Goal: Information Seeking & Learning: Check status

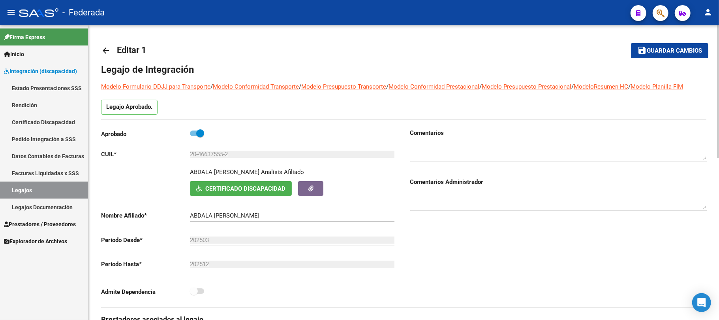
scroll to position [105, 0]
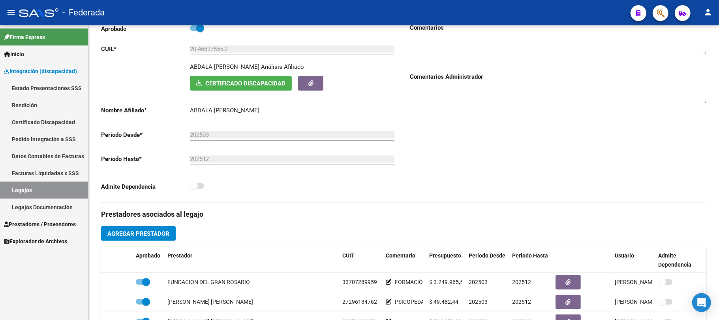
click at [57, 190] on link "Legajos" at bounding box center [44, 189] width 88 height 17
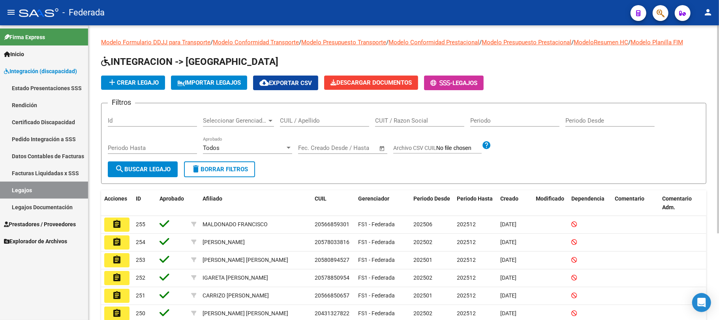
scroll to position [53, 0]
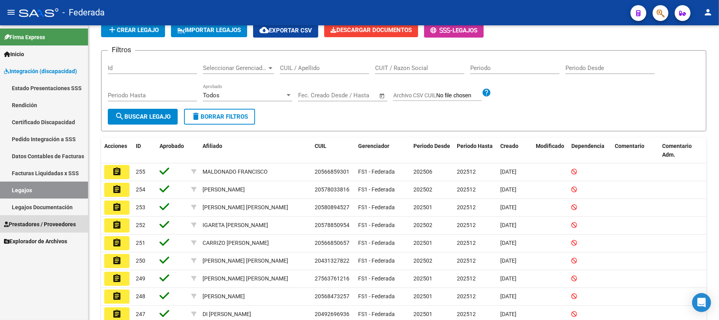
click at [40, 221] on span "Prestadores / Proveedores" at bounding box center [40, 224] width 72 height 9
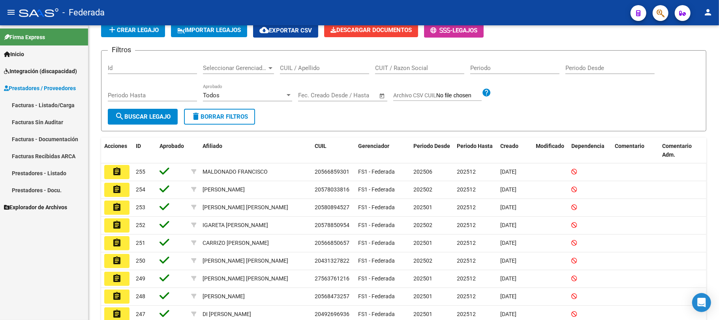
click at [48, 106] on link "Facturas - Listado/Carga" at bounding box center [44, 104] width 88 height 17
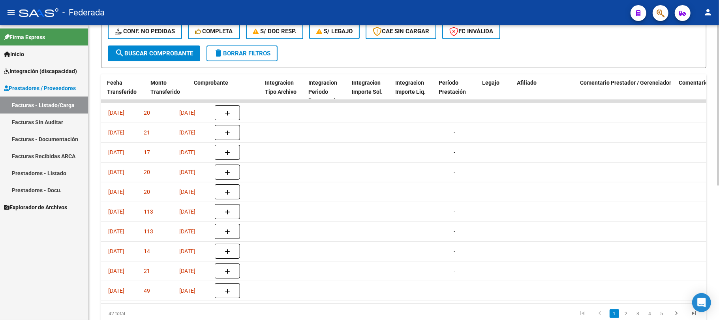
scroll to position [0, 974]
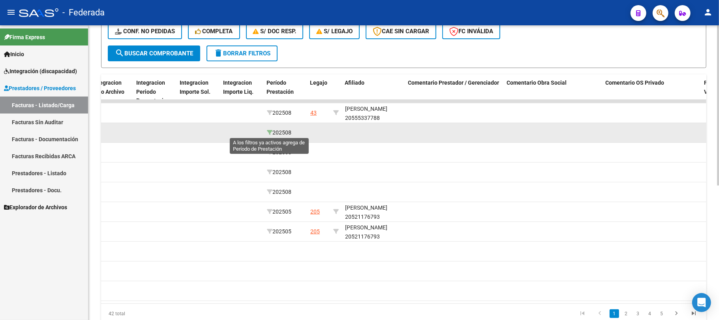
click at [269, 130] on icon at bounding box center [270, 133] width 6 height 6
type input "202508"
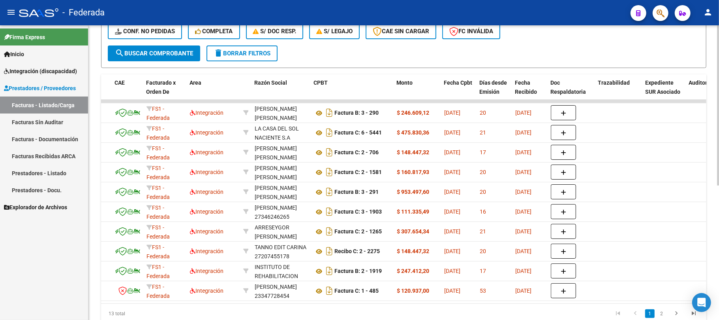
scroll to position [0, 0]
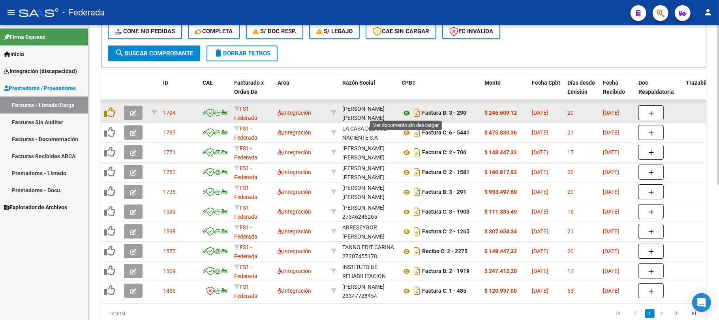
click at [406, 113] on icon at bounding box center [407, 112] width 10 height 9
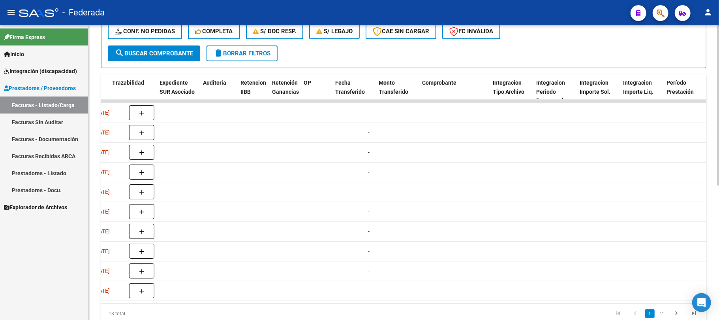
scroll to position [0, 789]
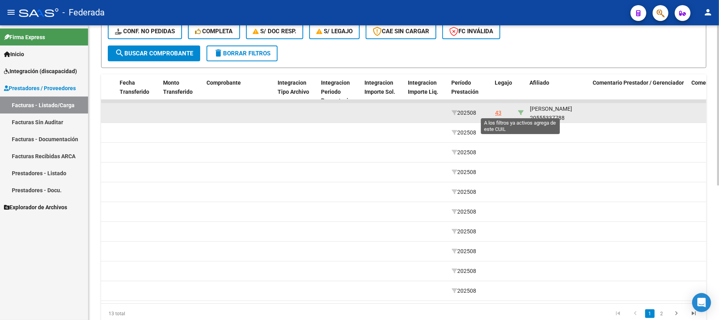
click at [520, 113] on icon at bounding box center [521, 113] width 6 height 6
type input "20555337788"
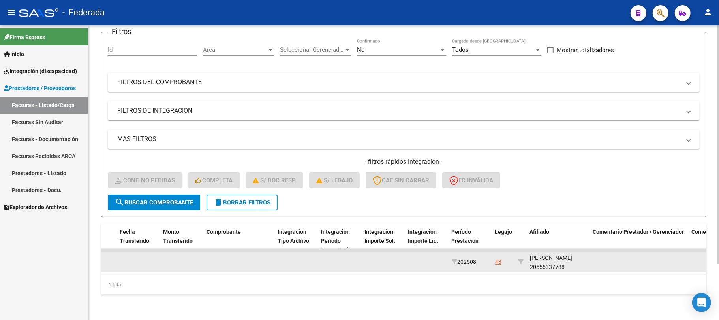
scroll to position [1, 0]
click at [571, 257] on div "EVANGELISTA GASPAR 20555337788" at bounding box center [558, 261] width 57 height 18
copy div "20555337788"
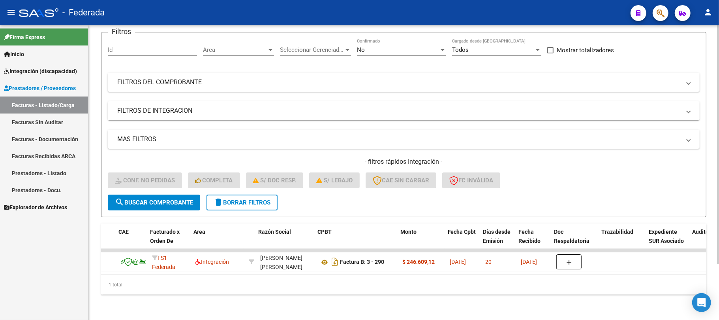
scroll to position [0, 0]
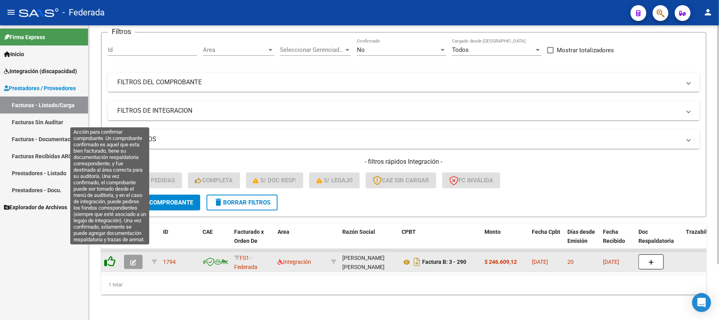
click at [111, 256] on icon at bounding box center [109, 261] width 11 height 11
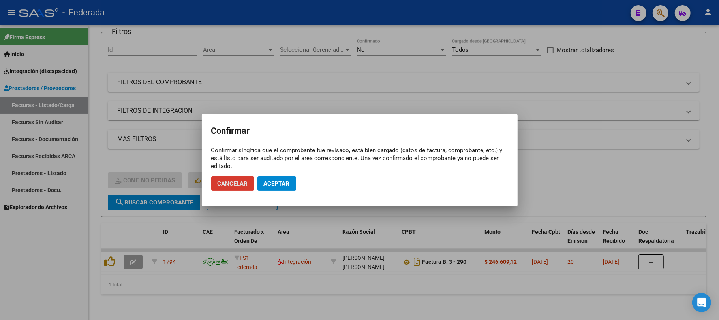
click at [271, 177] on button "Aceptar" at bounding box center [277, 183] width 39 height 14
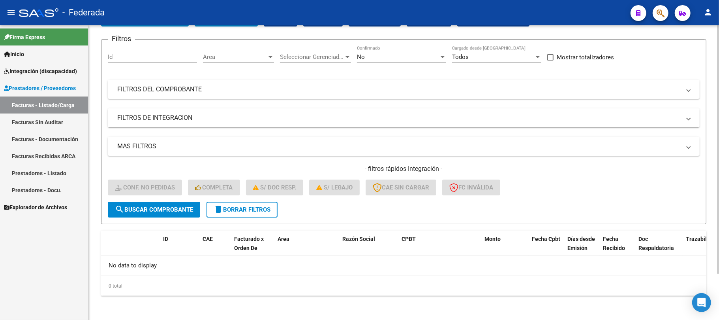
click at [235, 206] on span "delete Borrar Filtros" at bounding box center [242, 209] width 57 height 7
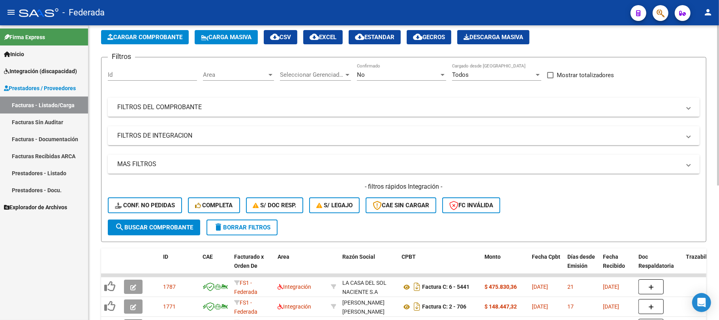
scroll to position [55, 0]
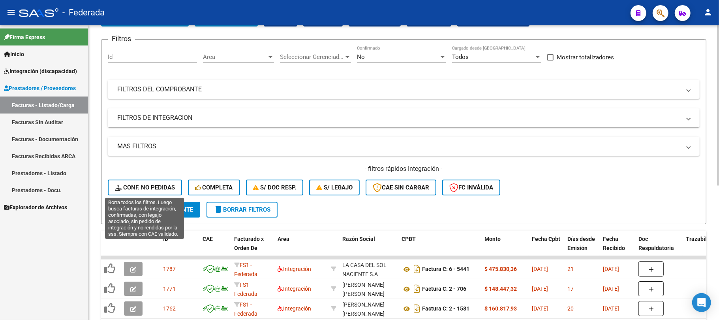
click at [145, 187] on span "Conf. no pedidas" at bounding box center [145, 187] width 60 height 7
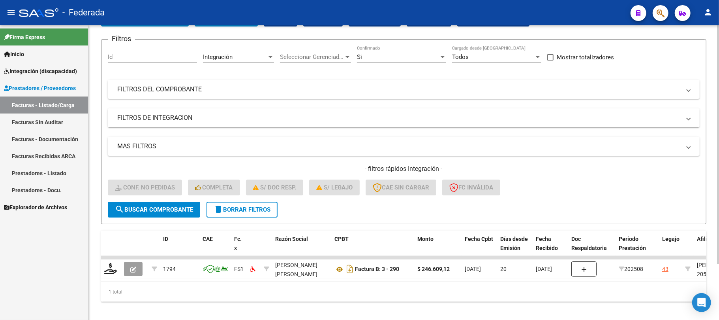
scroll to position [69, 0]
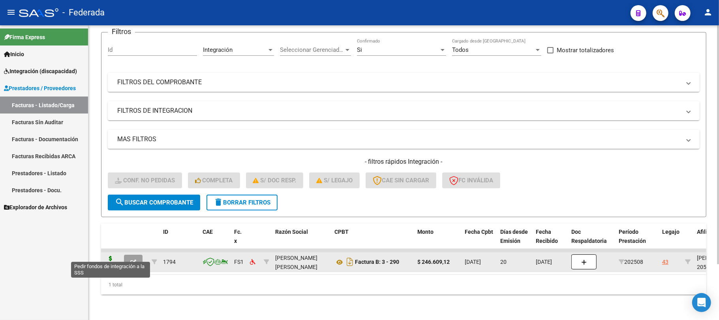
click at [114, 256] on icon at bounding box center [110, 261] width 13 height 11
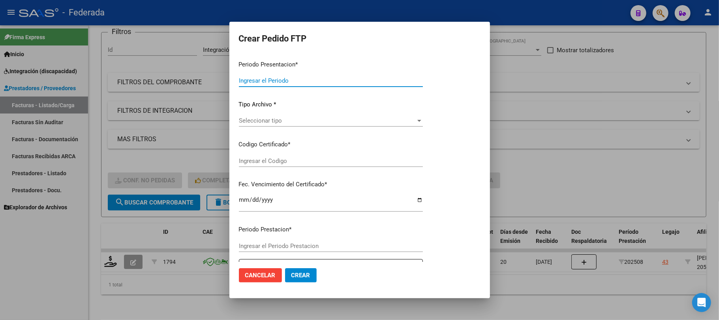
type input "202508"
type input "$ 246.609,12"
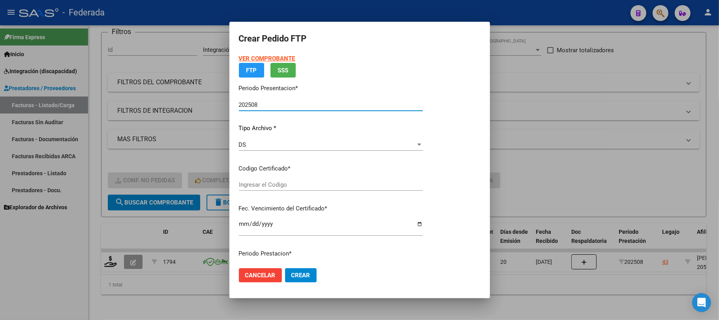
type input "ARG02000555337782023120420331204SFE214"
type input "2033-12-04"
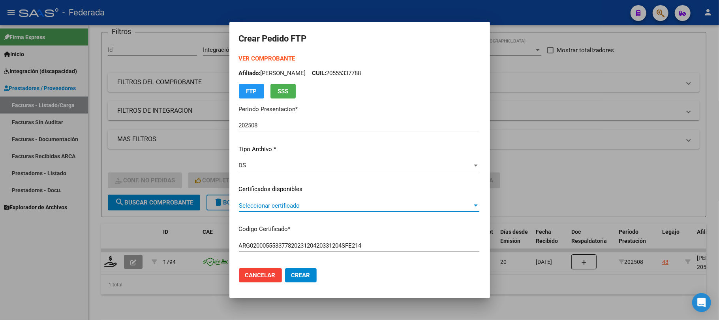
click at [247, 202] on span "Seleccionar certificado" at bounding box center [355, 205] width 233 height 7
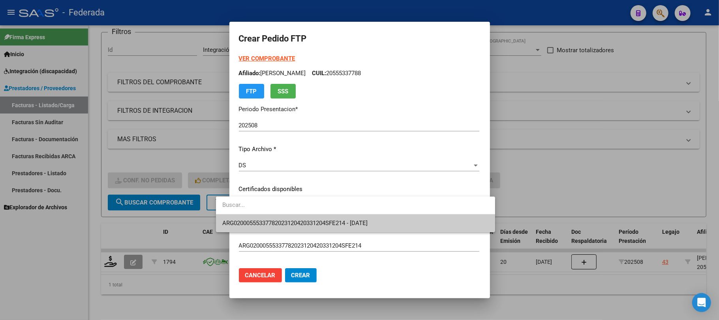
click at [245, 216] on span "ARG02000555337782023120420331204SFE214 - 2033-12-04" at bounding box center [355, 223] width 267 height 18
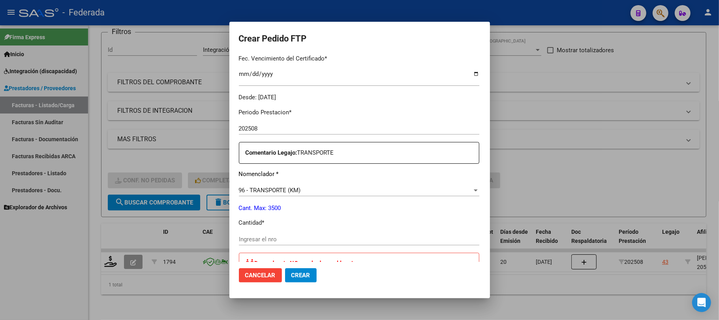
scroll to position [263, 0]
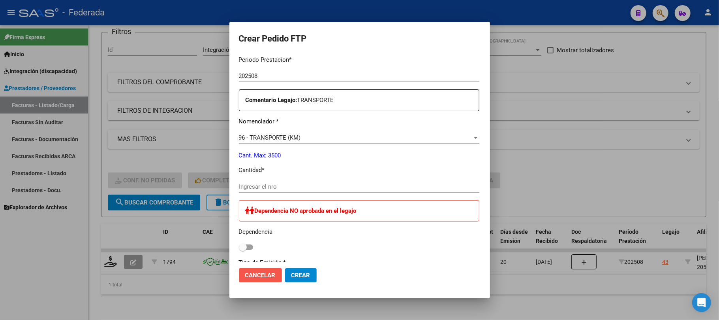
click at [250, 272] on span "Cancelar" at bounding box center [260, 274] width 30 height 7
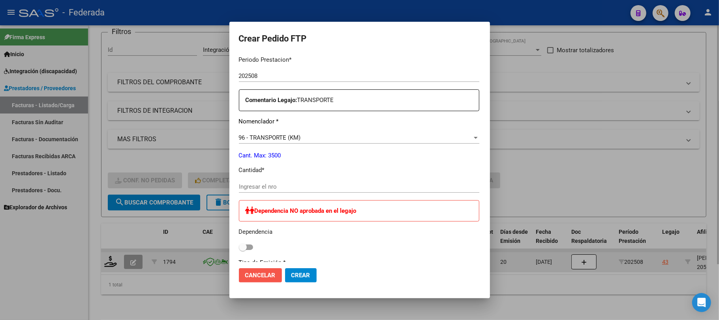
scroll to position [0, 0]
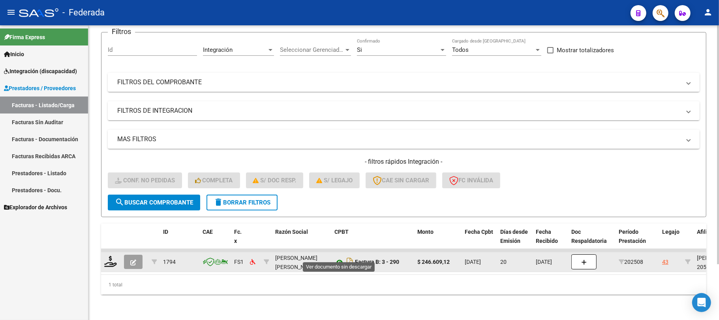
click at [340, 257] on icon at bounding box center [340, 261] width 10 height 9
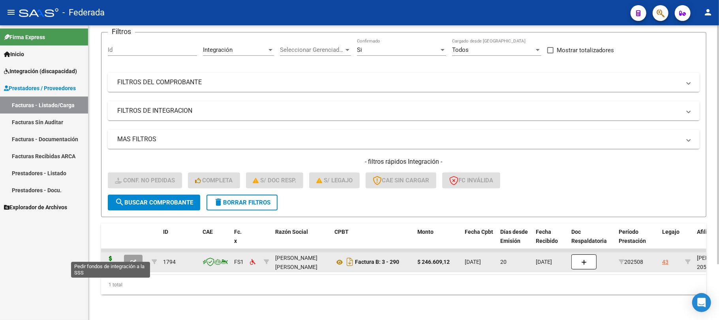
click at [107, 256] on icon at bounding box center [110, 261] width 13 height 11
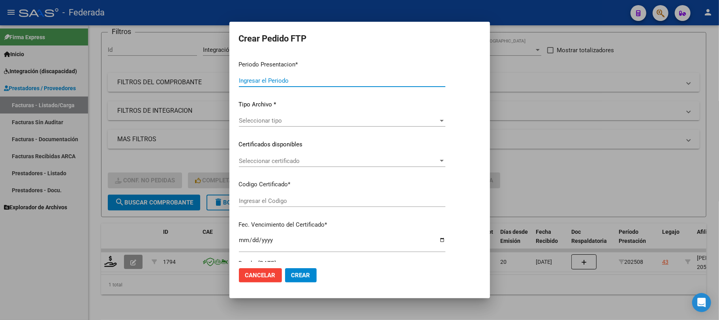
type input "202508"
type input "$ 246.609,12"
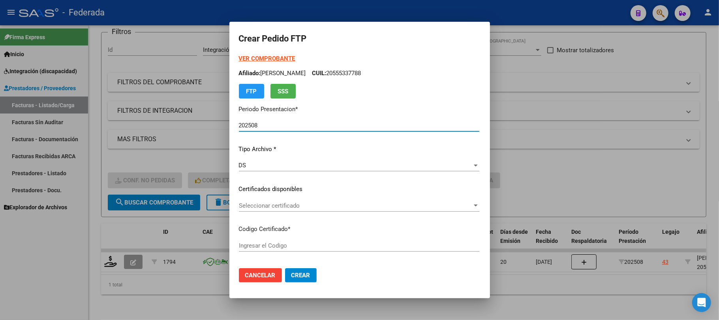
type input "ARG02000555337782023120420331204SFE214"
type input "2033-12-04"
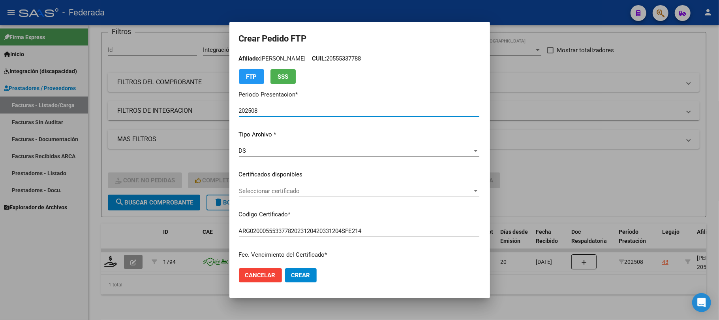
scroll to position [53, 0]
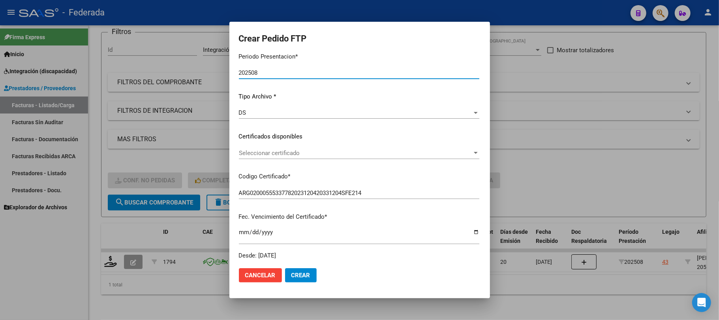
click at [257, 151] on span "Seleccionar certificado" at bounding box center [355, 152] width 233 height 7
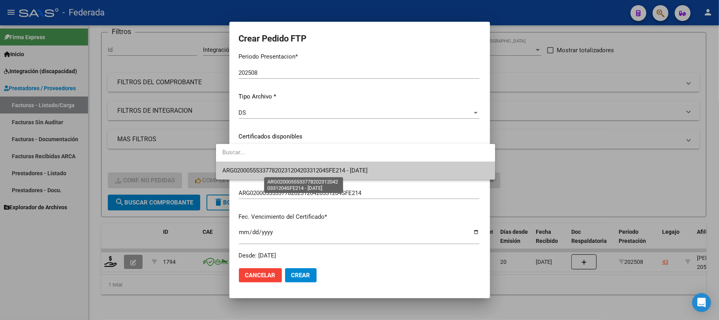
click at [250, 169] on span "ARG02000555337782023120420331204SFE214 - 2033-12-04" at bounding box center [294, 170] width 145 height 7
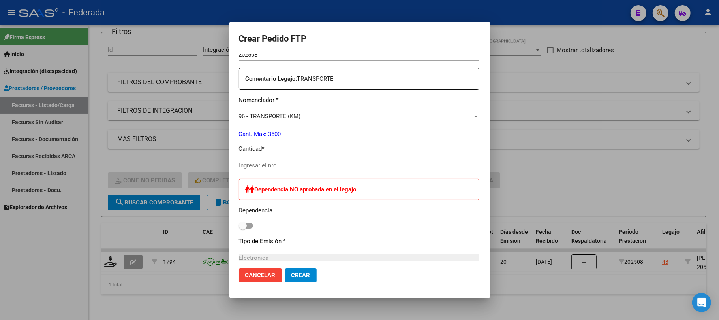
scroll to position [316, 0]
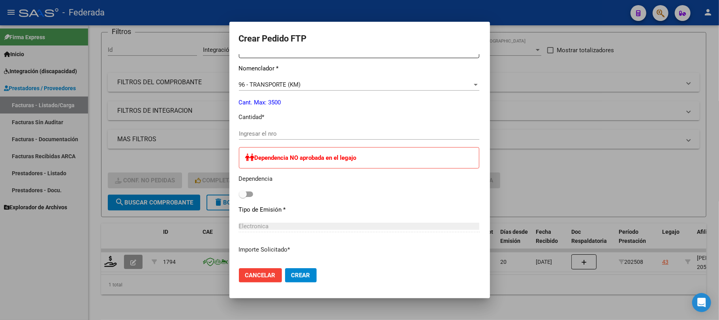
click at [248, 133] on input "Ingresar el nro" at bounding box center [359, 133] width 241 height 7
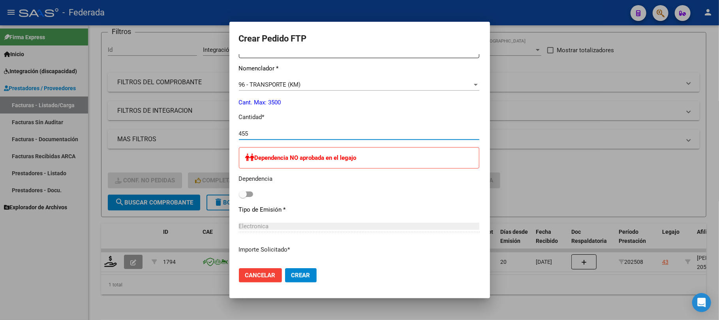
type input "455"
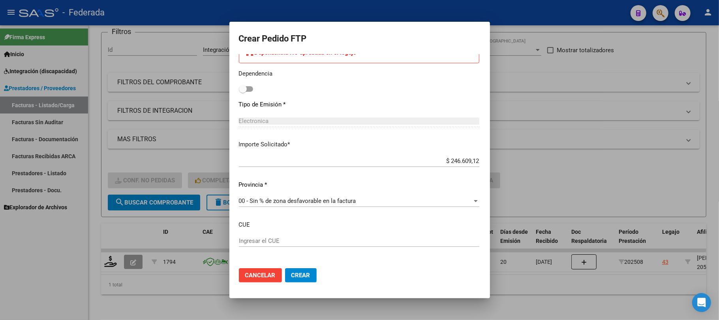
scroll to position [453, 0]
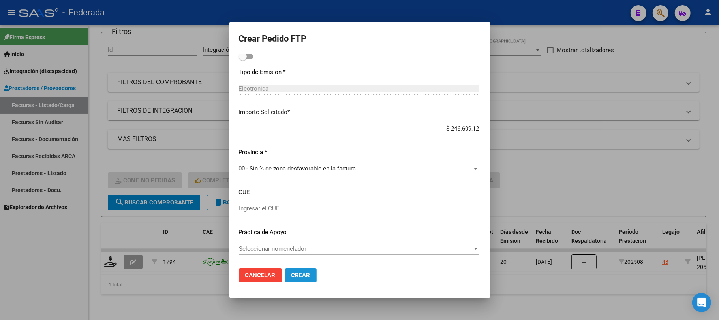
click at [291, 275] on span "Crear" at bounding box center [300, 274] width 19 height 7
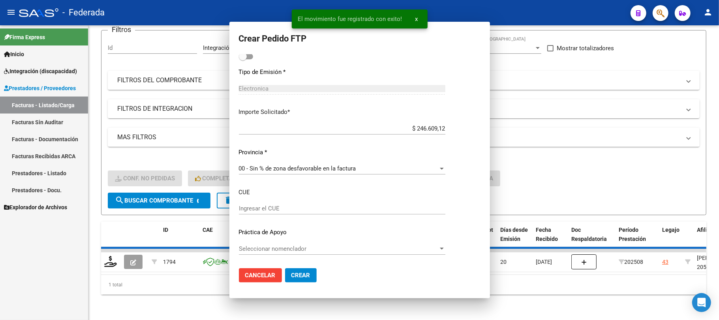
scroll to position [409, 0]
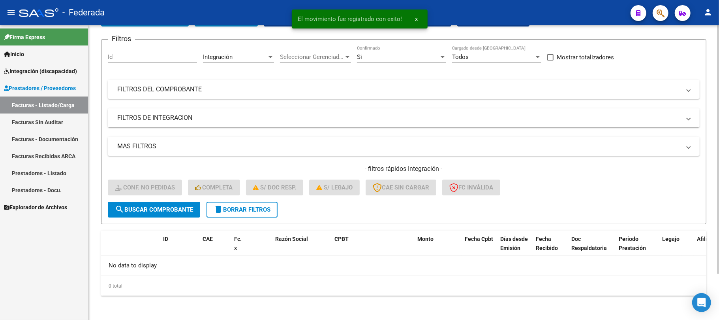
click at [258, 212] on button "delete Borrar Filtros" at bounding box center [242, 209] width 71 height 16
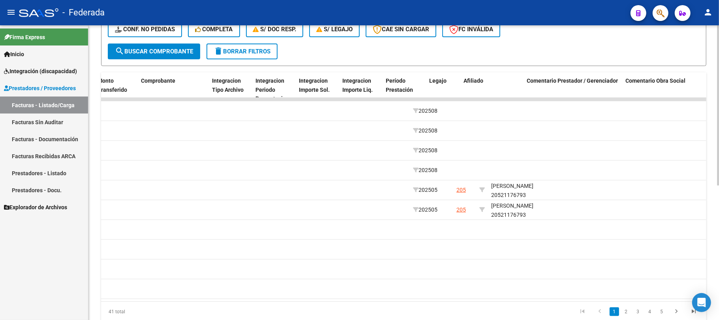
scroll to position [0, 855]
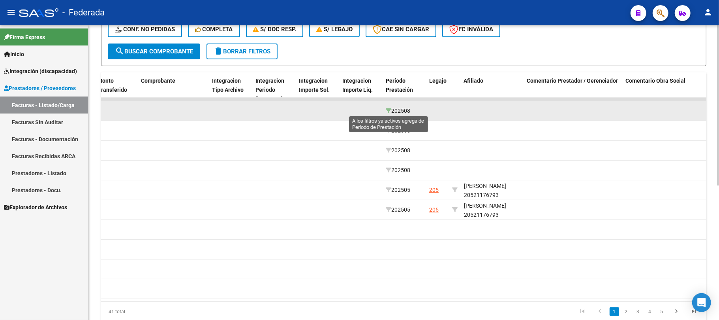
click at [388, 108] on icon at bounding box center [389, 111] width 6 height 6
type input "202508"
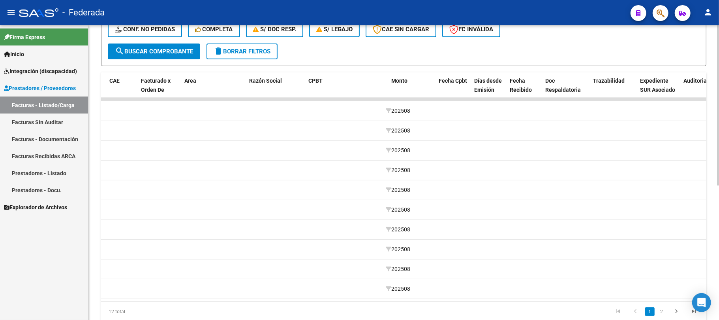
scroll to position [0, 0]
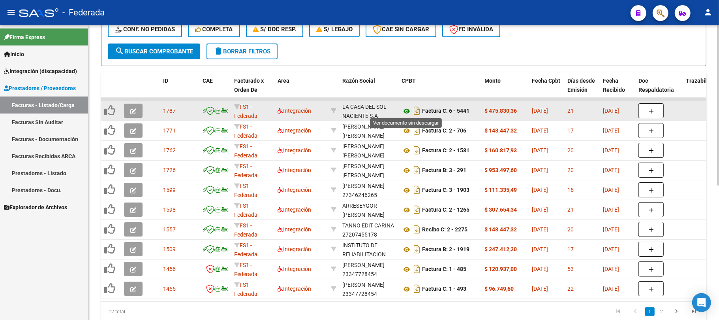
click at [407, 112] on icon at bounding box center [407, 110] width 10 height 9
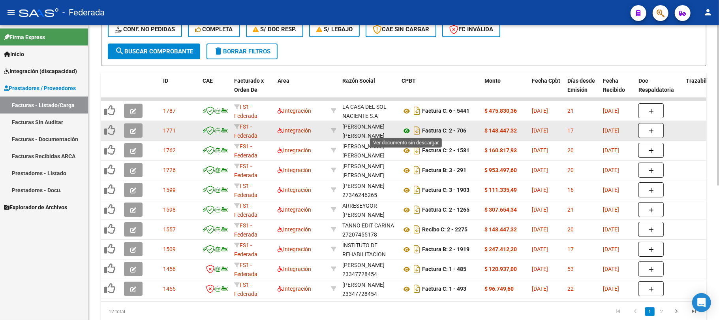
click at [407, 130] on icon at bounding box center [407, 130] width 10 height 9
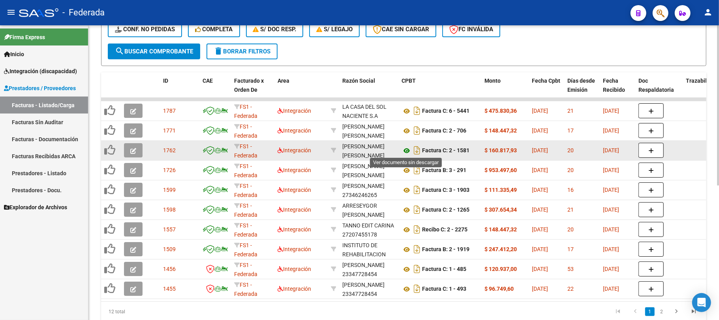
click at [409, 149] on icon at bounding box center [407, 150] width 10 height 9
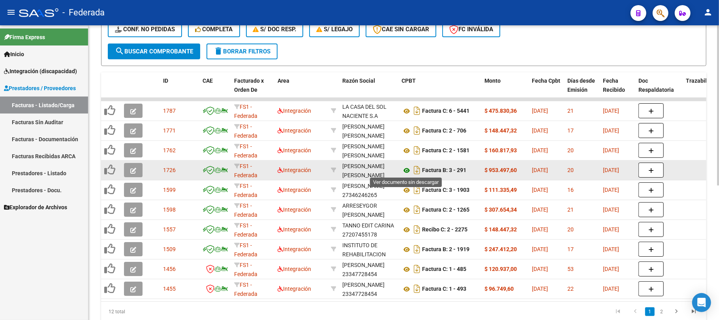
click at [407, 171] on icon at bounding box center [407, 169] width 10 height 9
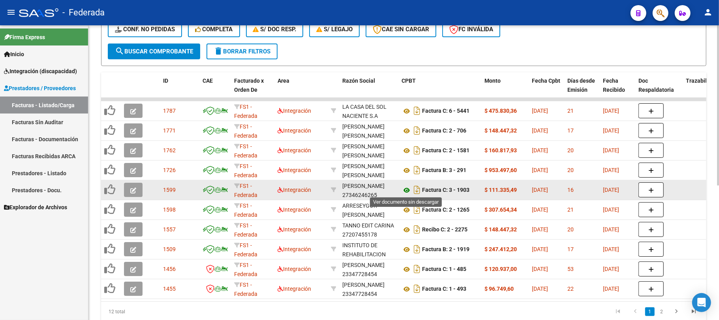
click at [407, 187] on icon at bounding box center [407, 189] width 10 height 9
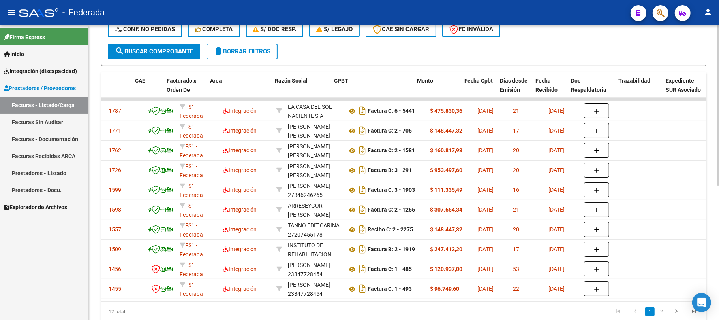
scroll to position [0, 67]
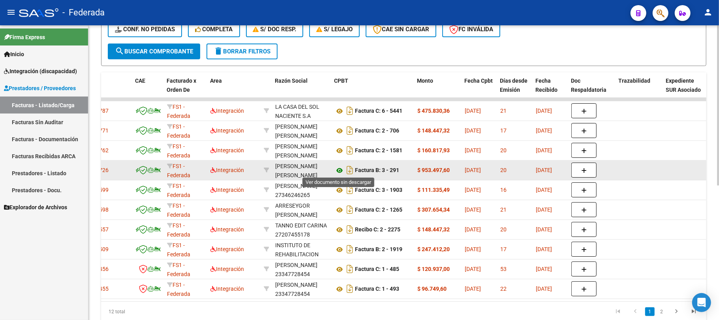
click at [339, 168] on icon at bounding box center [340, 169] width 10 height 9
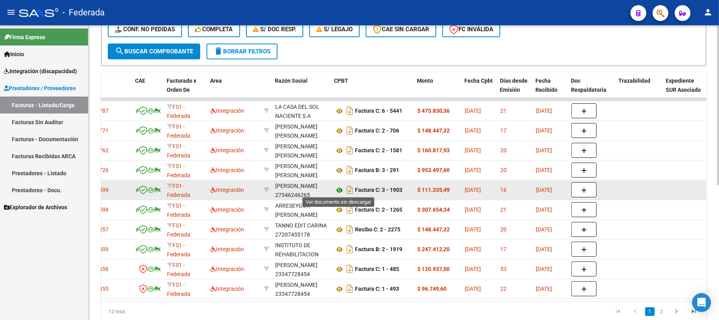
click at [338, 189] on icon at bounding box center [340, 189] width 10 height 9
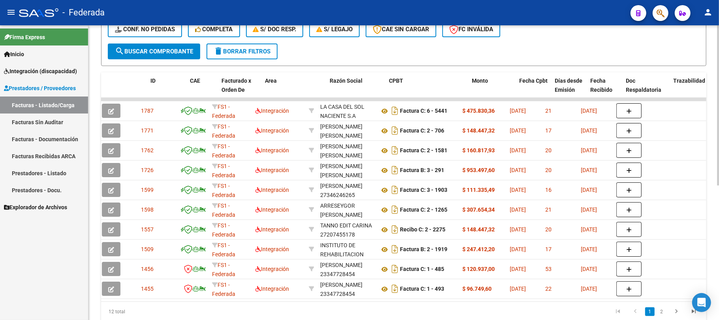
scroll to position [0, 0]
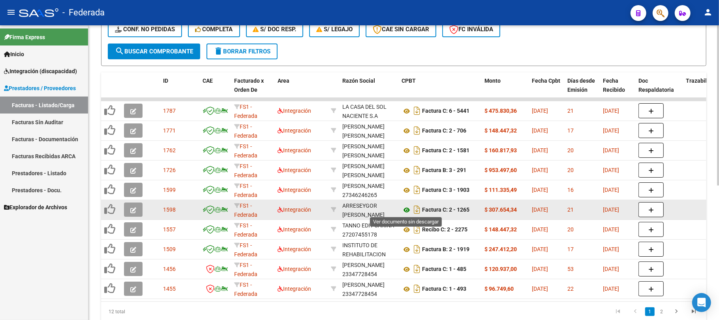
click at [406, 209] on icon at bounding box center [407, 209] width 10 height 9
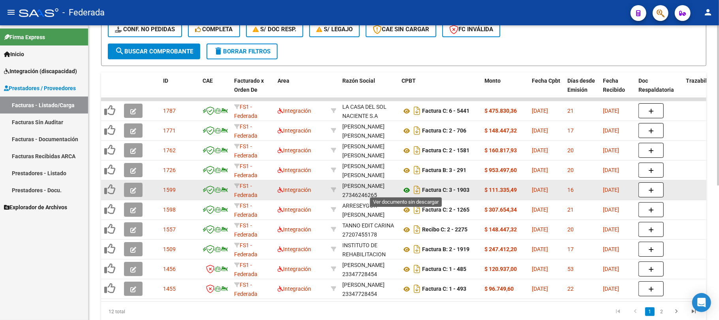
click at [406, 188] on icon at bounding box center [407, 189] width 10 height 9
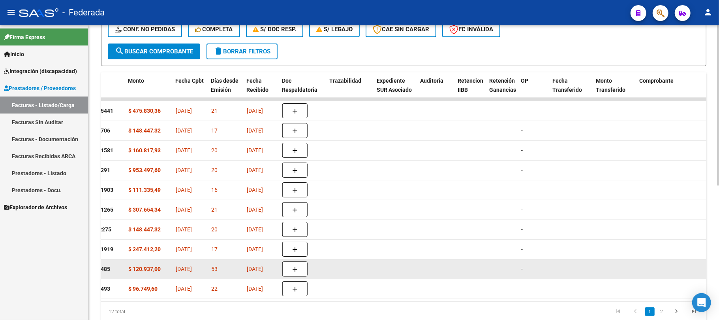
scroll to position [246, 0]
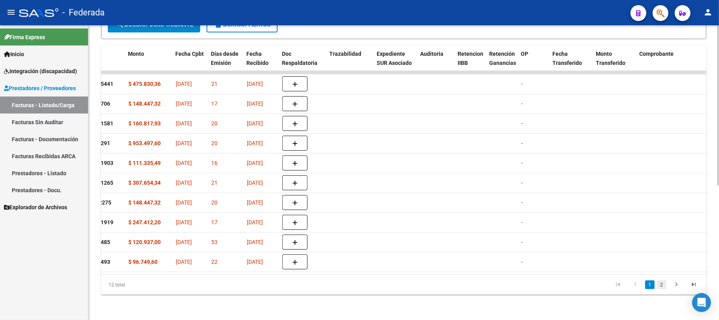
click at [665, 287] on link "2" at bounding box center [661, 284] width 9 height 9
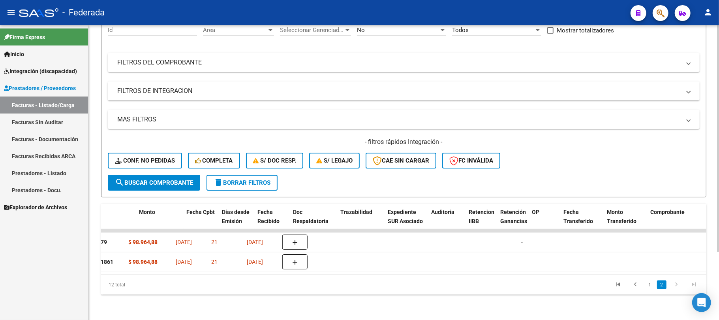
scroll to position [0, 0]
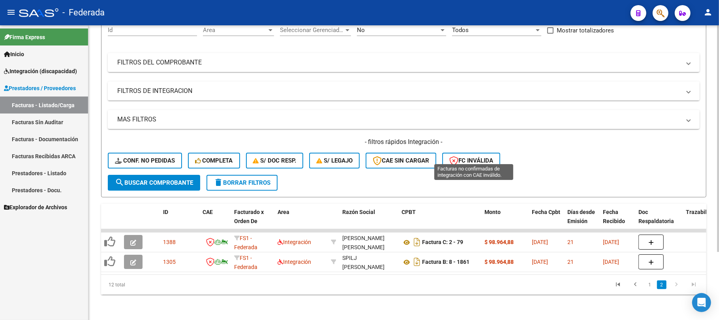
click at [473, 157] on span "FC Inválida" at bounding box center [471, 160] width 44 height 7
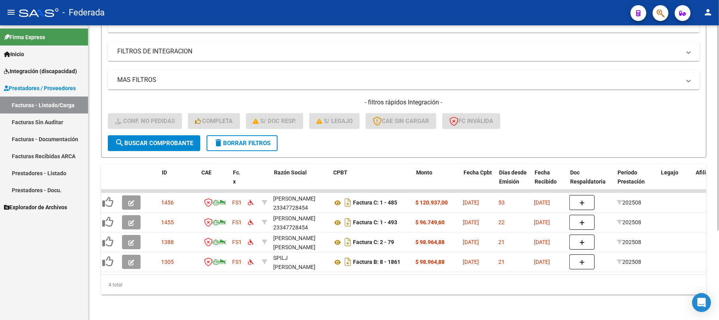
scroll to position [0, 1]
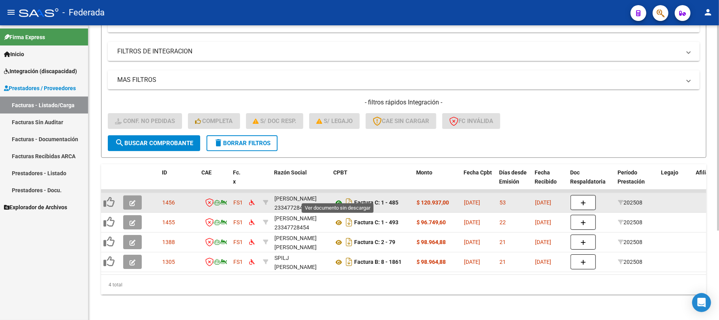
click at [338, 198] on icon at bounding box center [339, 202] width 10 height 9
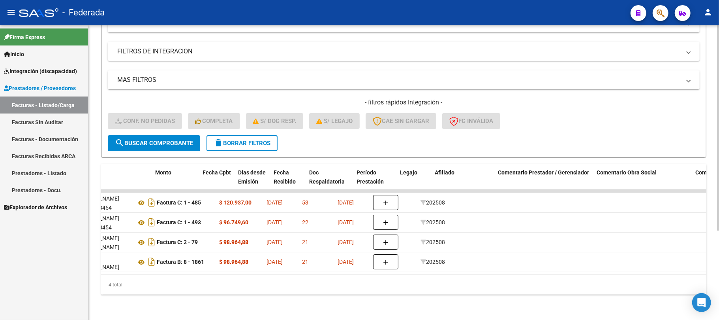
scroll to position [0, 301]
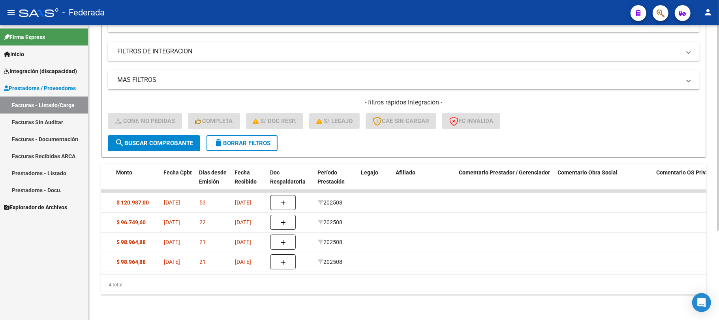
click at [261, 139] on button "delete Borrar Filtros" at bounding box center [242, 143] width 71 height 16
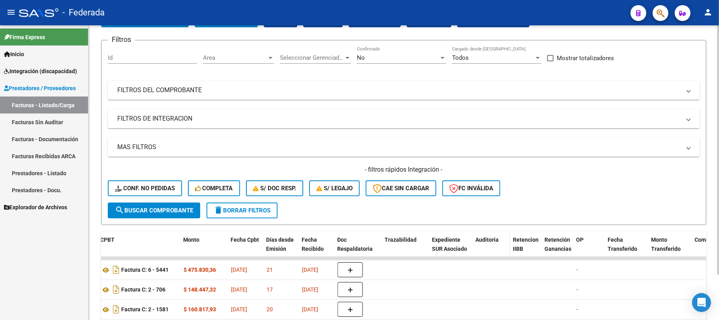
scroll to position [128, 0]
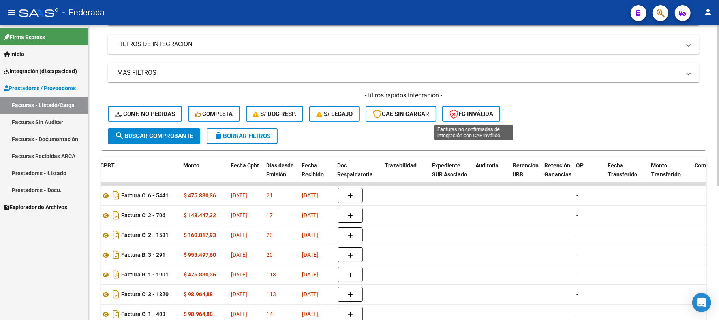
click at [477, 114] on span "FC Inválida" at bounding box center [471, 113] width 44 height 7
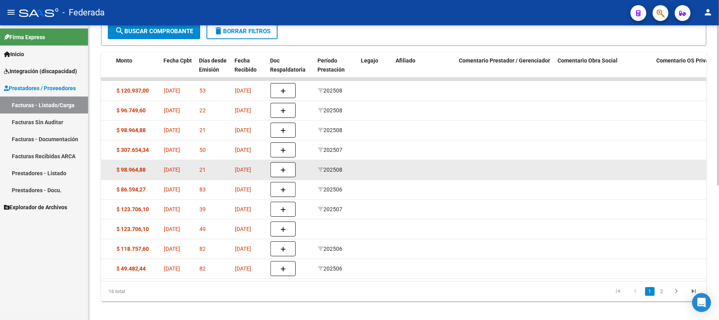
scroll to position [233, 0]
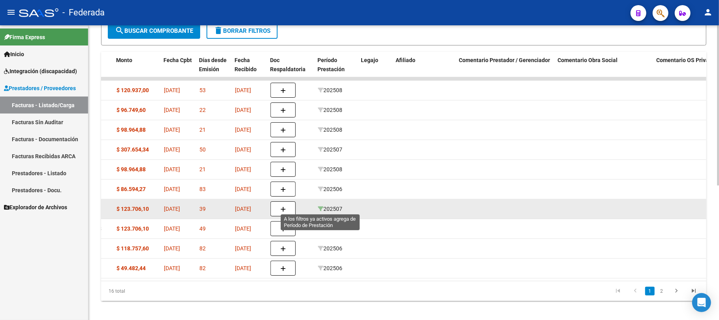
click at [321, 208] on icon at bounding box center [321, 209] width 6 height 6
type input "202507"
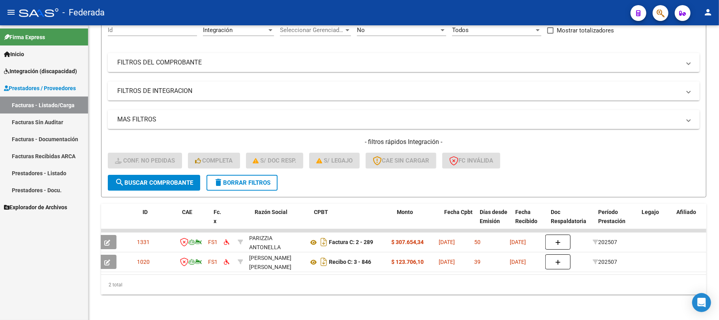
scroll to position [0, 0]
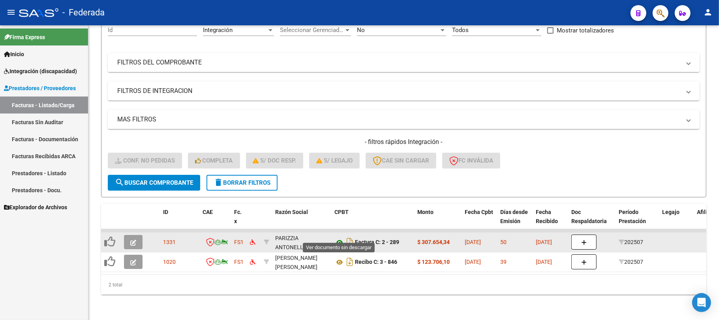
click at [338, 237] on icon at bounding box center [340, 241] width 10 height 9
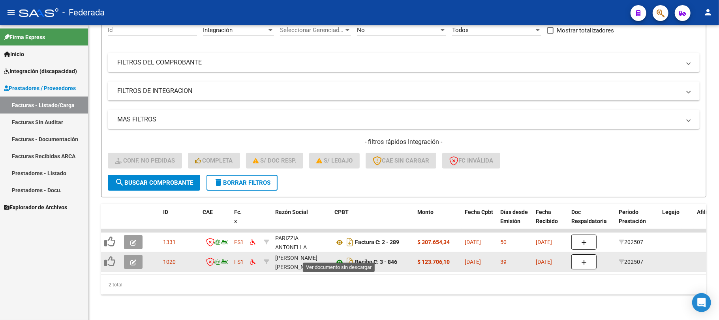
click at [339, 257] on icon at bounding box center [340, 261] width 10 height 9
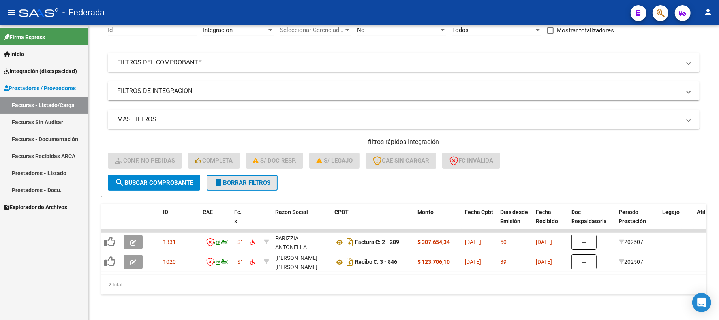
click at [266, 179] on button "delete Borrar Filtros" at bounding box center [242, 183] width 71 height 16
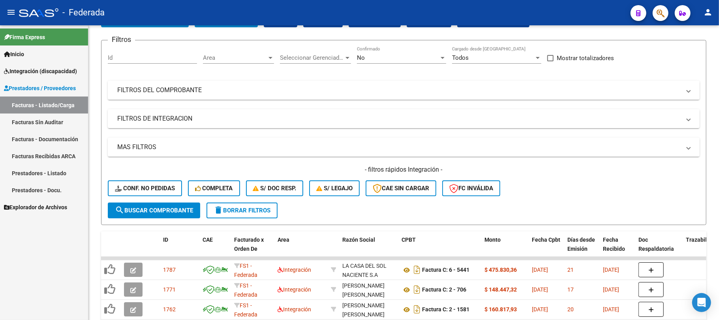
scroll to position [88, 0]
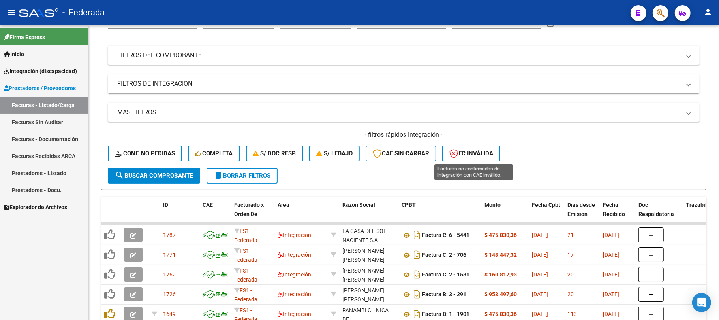
drag, startPoint x: 474, startPoint y: 152, endPoint x: 555, endPoint y: 151, distance: 81.4
click at [474, 152] on span "FC Inválida" at bounding box center [471, 153] width 44 height 7
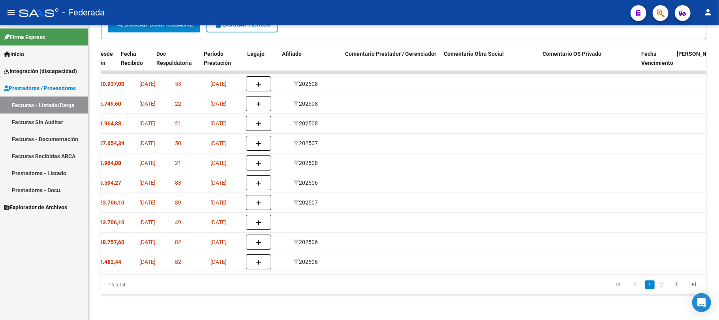
scroll to position [0, 263]
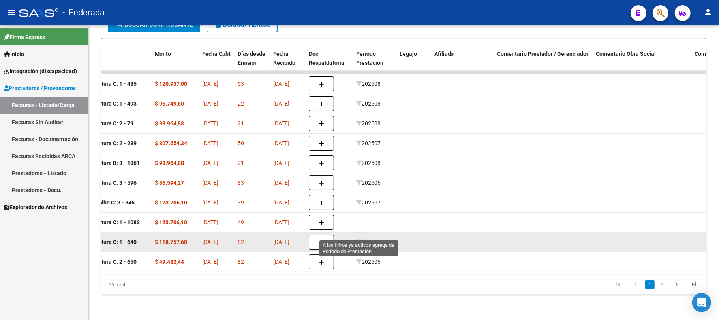
click at [361, 239] on icon at bounding box center [359, 242] width 6 height 6
type input "202506"
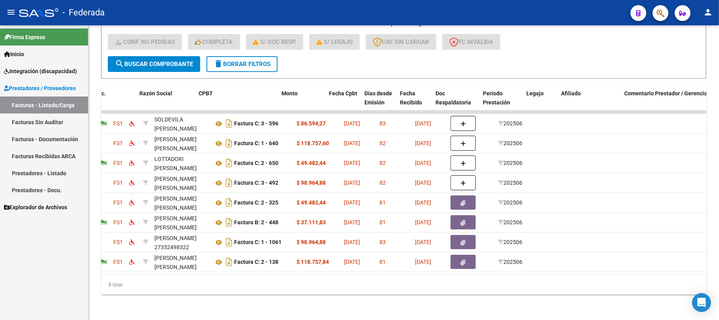
scroll to position [0, 0]
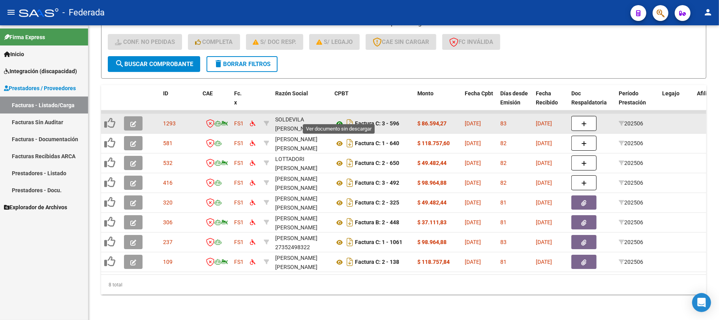
click at [337, 119] on icon at bounding box center [340, 123] width 10 height 9
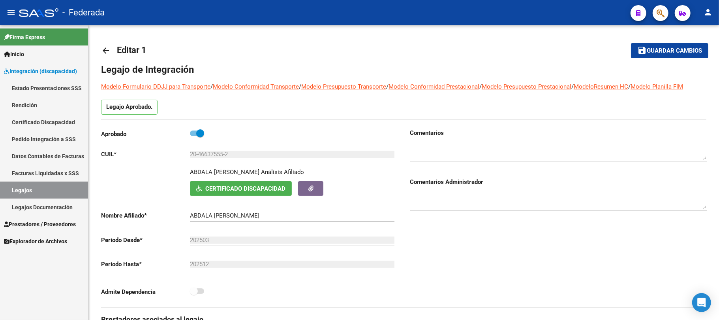
click at [36, 65] on link "Integración (discapacidad)" at bounding box center [44, 70] width 88 height 17
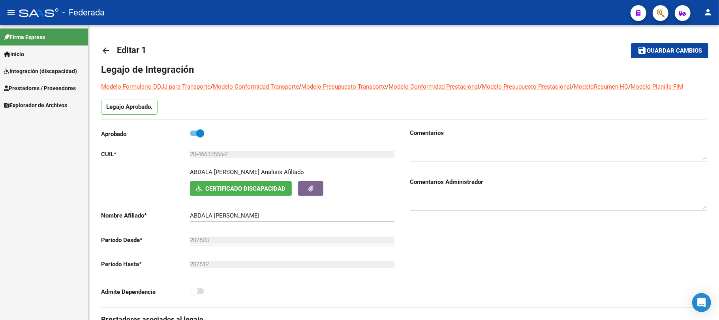
click at [38, 71] on span "Integración (discapacidad)" at bounding box center [40, 71] width 73 height 9
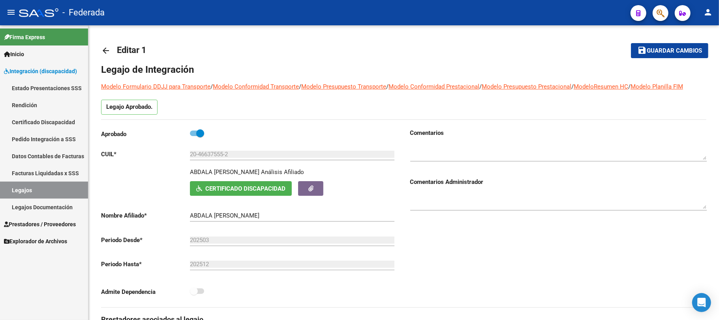
click at [46, 137] on link "Pedido Integración a SSS" at bounding box center [44, 138] width 88 height 17
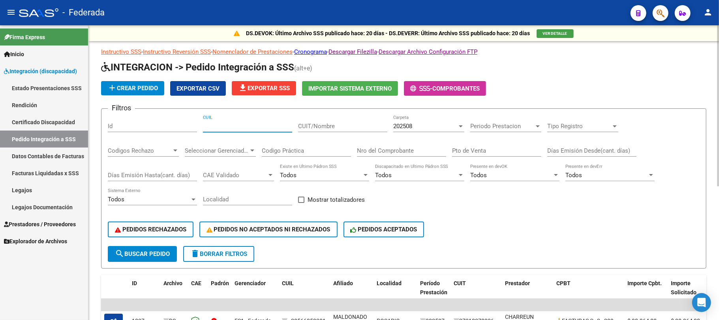
click at [215, 124] on input "CUIL" at bounding box center [247, 125] width 89 height 7
paste input "20555337788"
type input "20555337788"
click at [162, 258] on button "search Buscar Pedido" at bounding box center [142, 254] width 69 height 16
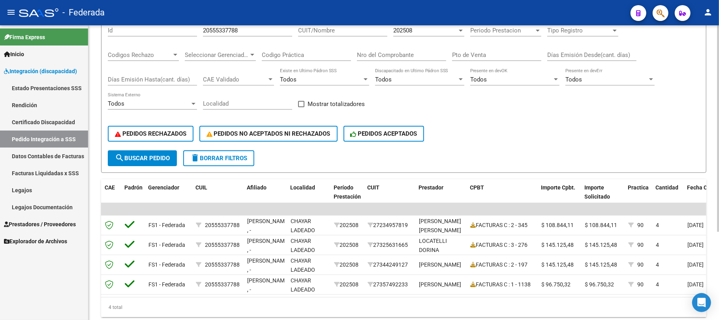
scroll to position [73, 0]
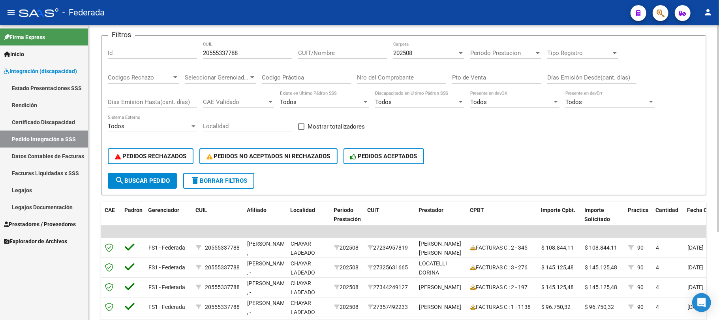
click at [429, 53] on div "202508" at bounding box center [425, 52] width 64 height 7
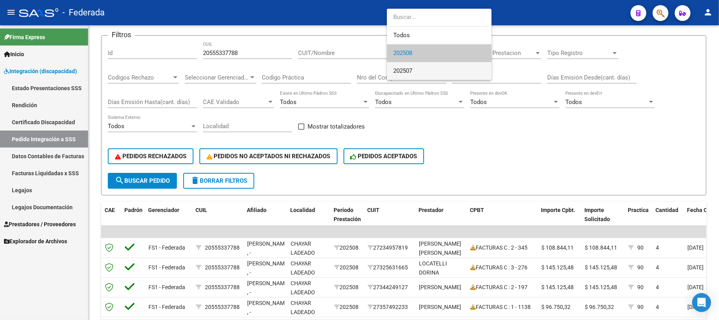
click at [417, 73] on span "202507" at bounding box center [439, 71] width 92 height 18
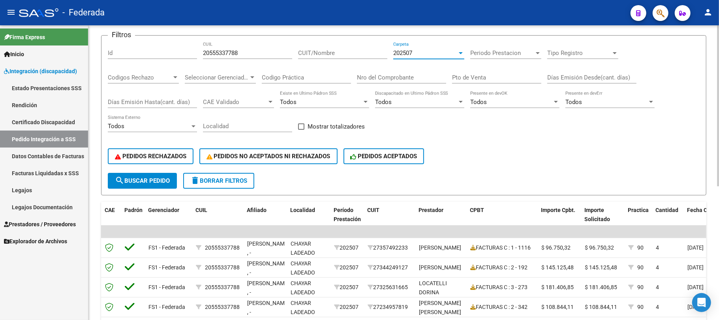
click at [164, 184] on button "search Buscar Pedido" at bounding box center [142, 181] width 69 height 16
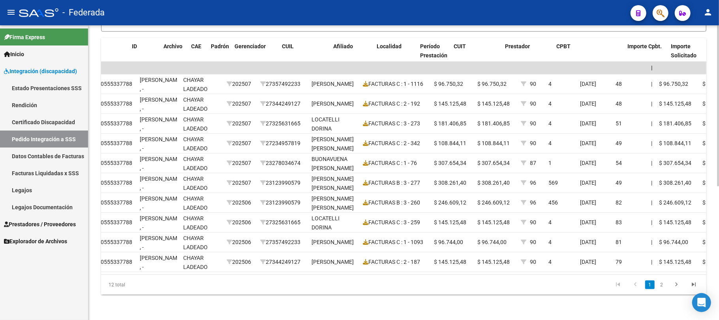
scroll to position [0, 0]
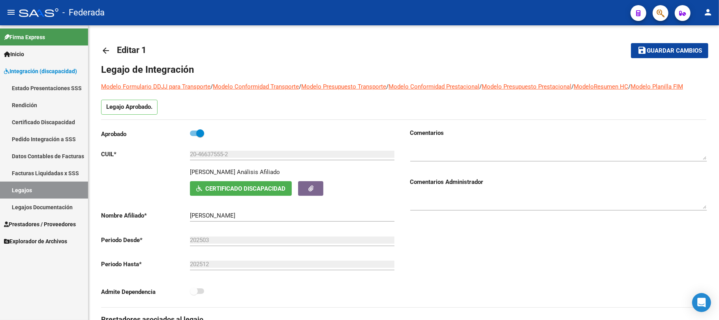
click at [68, 206] on link "Legajos Documentación" at bounding box center [44, 206] width 88 height 17
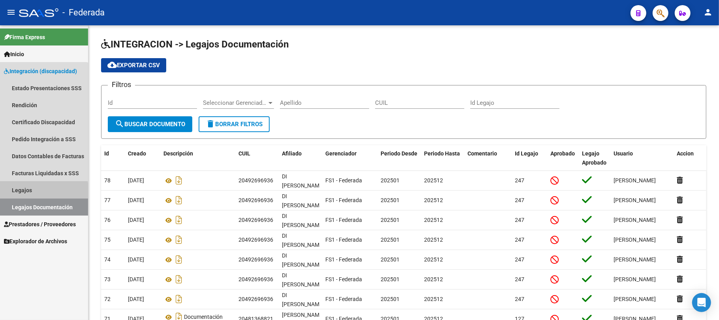
click at [41, 191] on link "Legajos" at bounding box center [44, 189] width 88 height 17
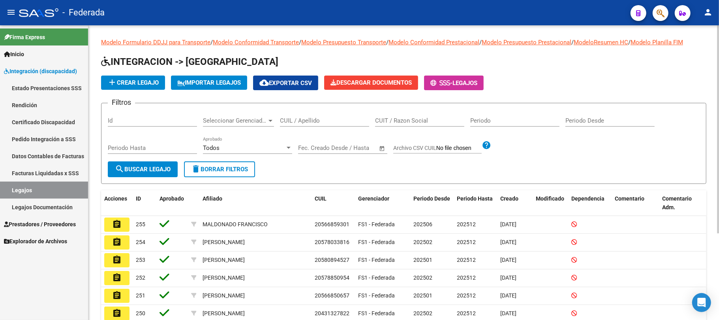
click at [323, 122] on input "CUIL / Apellido" at bounding box center [324, 120] width 89 height 7
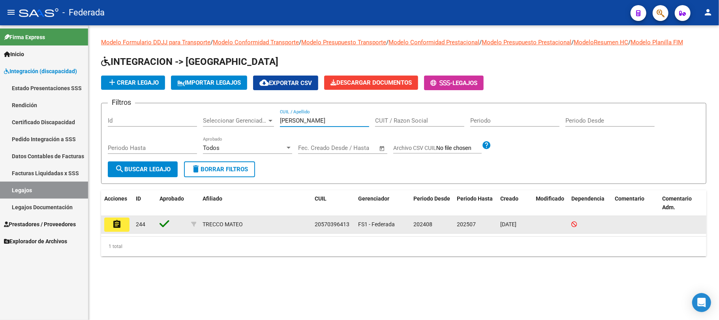
type input "trecco"
click at [112, 226] on mat-icon "assignment" at bounding box center [116, 223] width 9 height 9
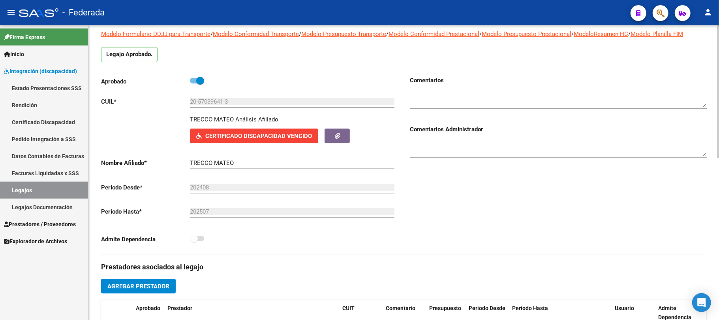
scroll to position [105, 0]
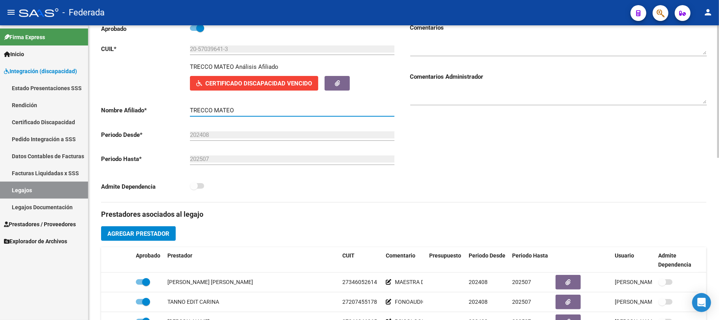
drag, startPoint x: 244, startPoint y: 109, endPoint x: 150, endPoint y: 109, distance: 93.6
click at [150, 109] on app-form-text-field "Nombre Afiliado * TRECCO MATEO Ingresar el nombre" at bounding box center [247, 110] width 293 height 7
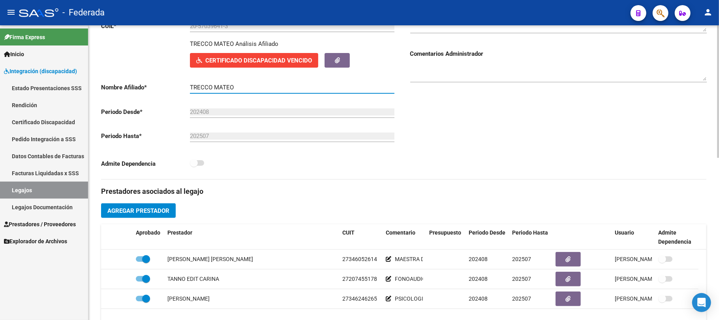
scroll to position [158, 0]
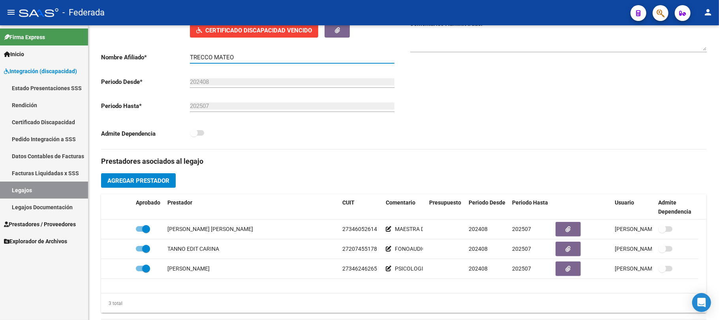
click at [51, 187] on link "Legajos" at bounding box center [44, 189] width 88 height 17
